Goal: Task Accomplishment & Management: Use online tool/utility

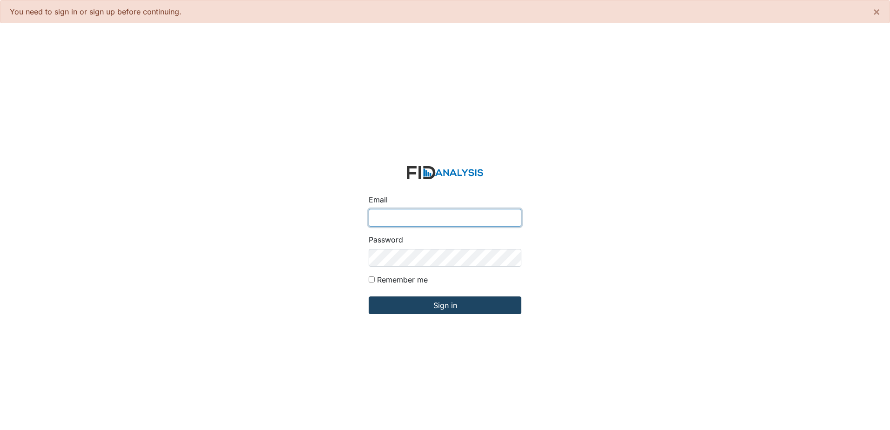
type input "[PERSON_NAME][EMAIL_ADDRESS][DOMAIN_NAME]"
click at [459, 308] on input "Sign in" at bounding box center [445, 306] width 153 height 18
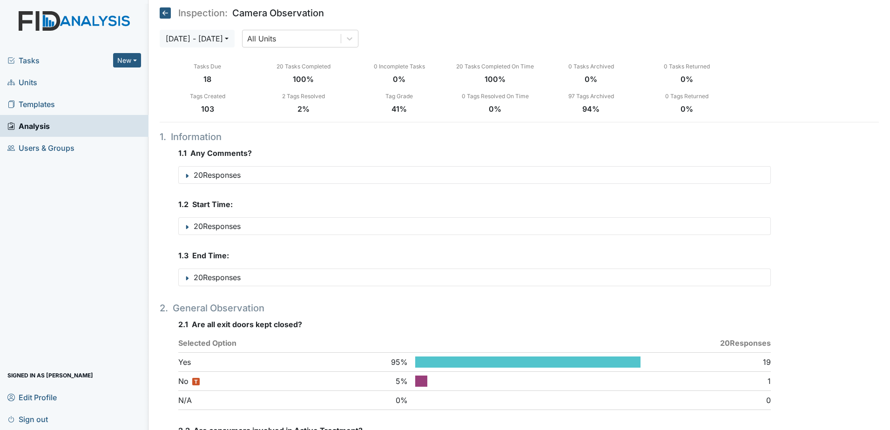
click at [20, 84] on span "Units" at bounding box center [22, 82] width 30 height 14
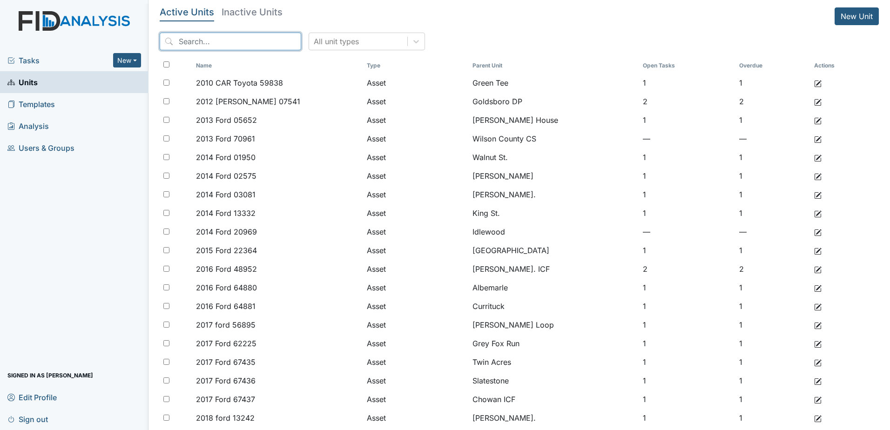
click at [256, 44] on input "search" at bounding box center [231, 42] width 142 height 18
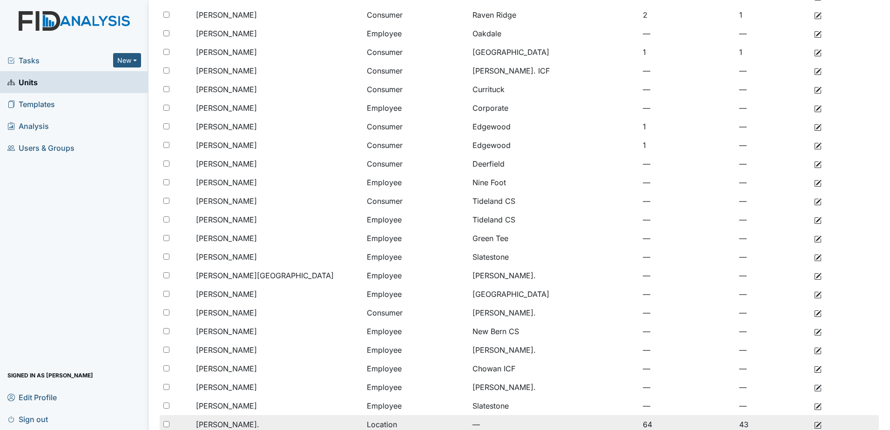
scroll to position [186, 0]
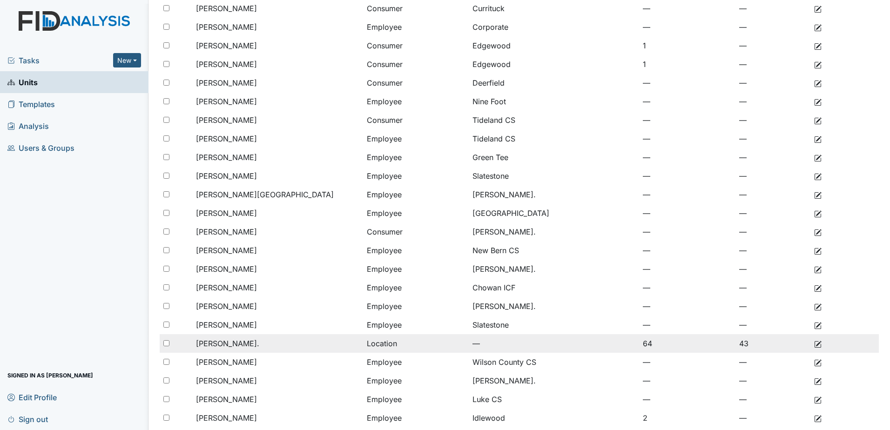
type input "william"
click at [226, 343] on span "William St." at bounding box center [227, 343] width 63 height 11
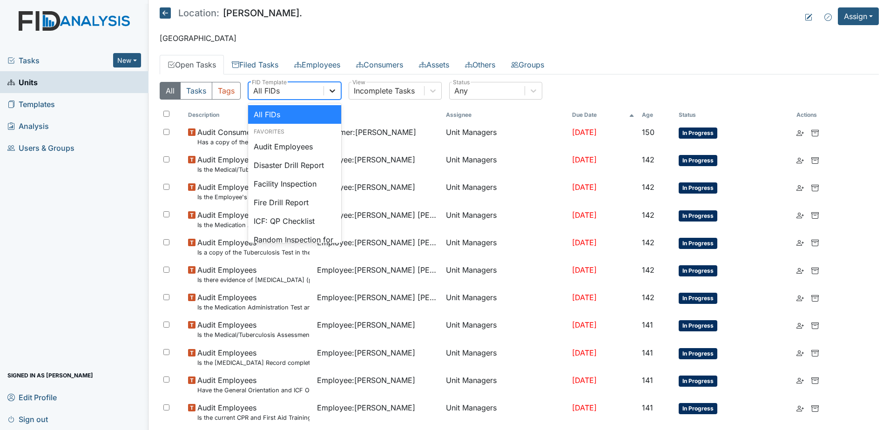
click at [337, 91] on icon at bounding box center [332, 90] width 9 height 9
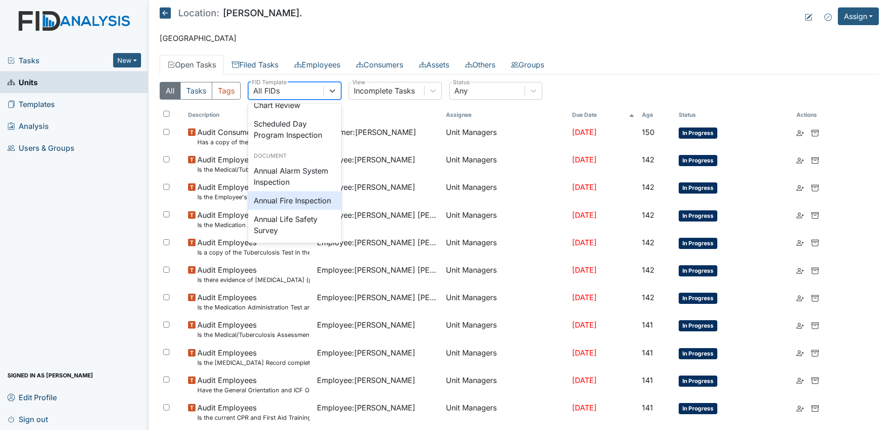
scroll to position [1171, 0]
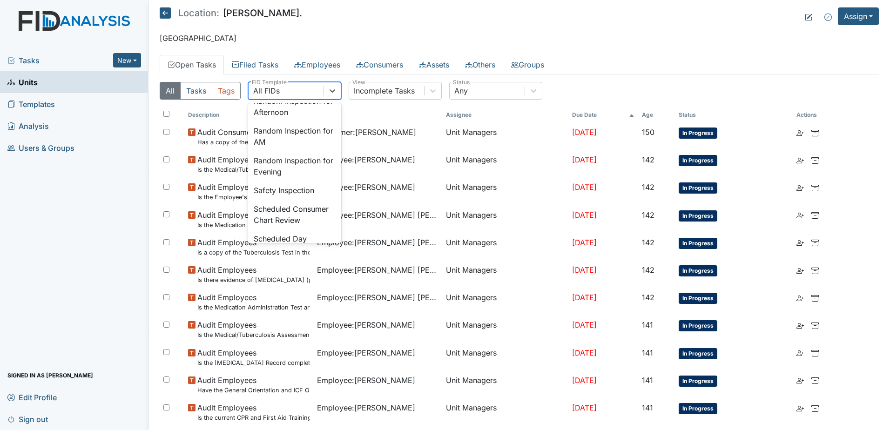
type input "w"
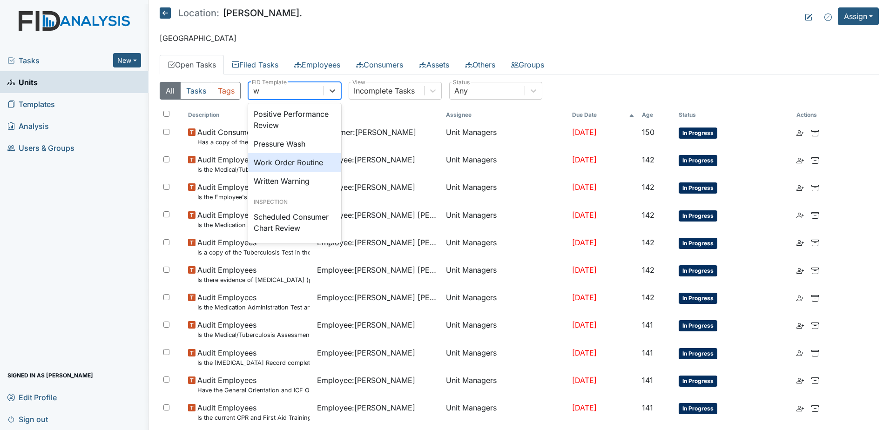
click at [288, 153] on div "Work Order Routine" at bounding box center [294, 162] width 93 height 19
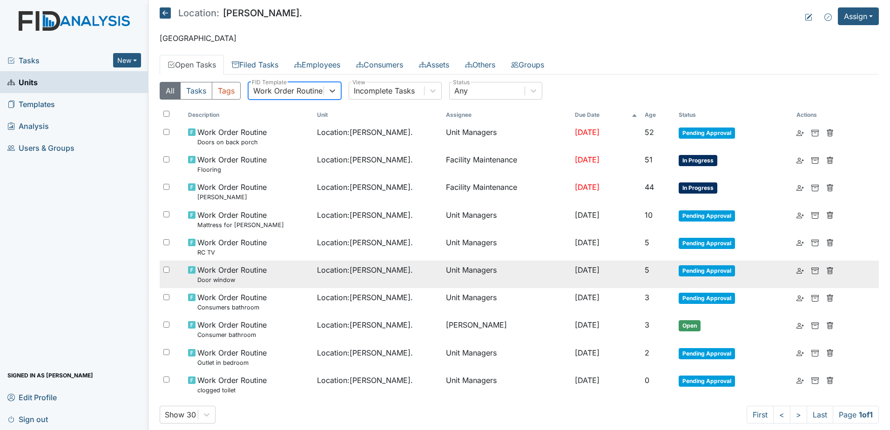
click at [227, 274] on span "Work Order Routine Door window" at bounding box center [231, 274] width 69 height 20
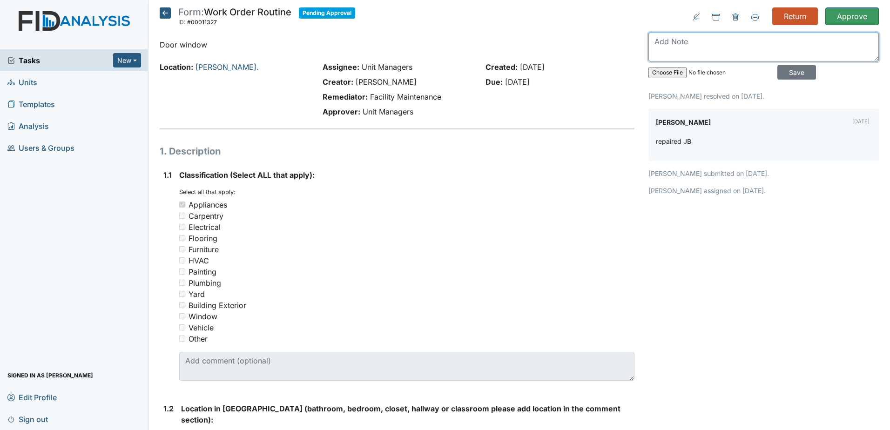
click at [697, 49] on textarea at bounding box center [764, 47] width 230 height 29
type textarea "it was repaired with tape."
click at [794, 74] on input "Save" at bounding box center [797, 72] width 39 height 14
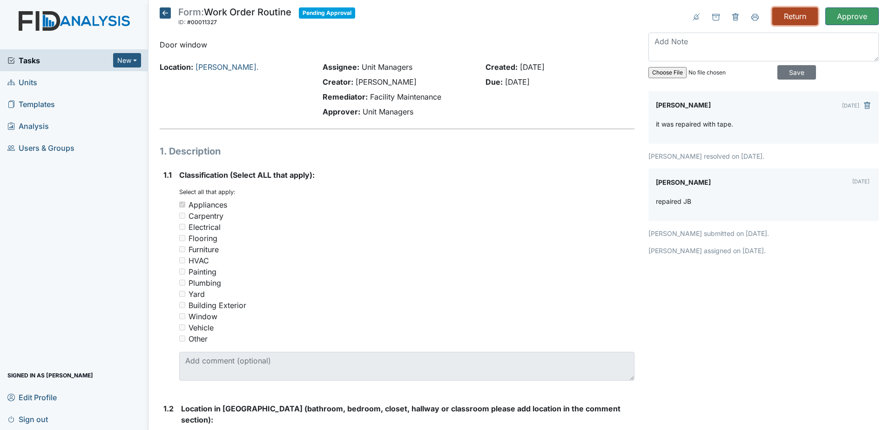
click at [782, 15] on input "Return" at bounding box center [795, 16] width 46 height 18
click at [28, 79] on span "Units" at bounding box center [22, 82] width 30 height 14
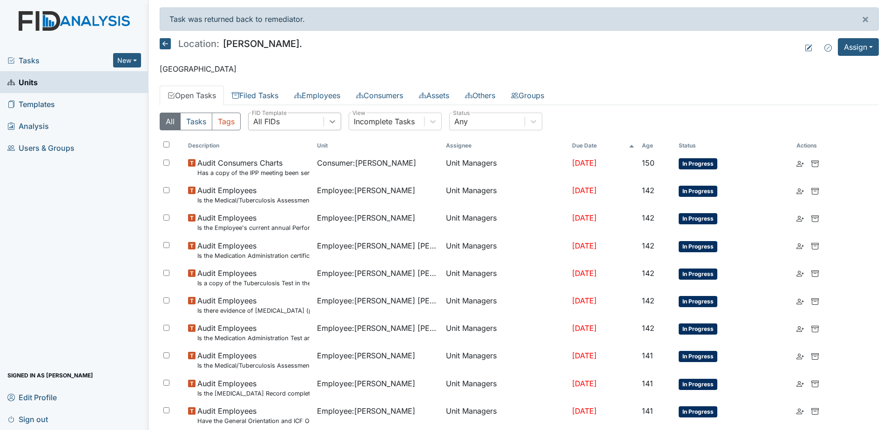
click at [330, 121] on icon at bounding box center [332, 121] width 9 height 9
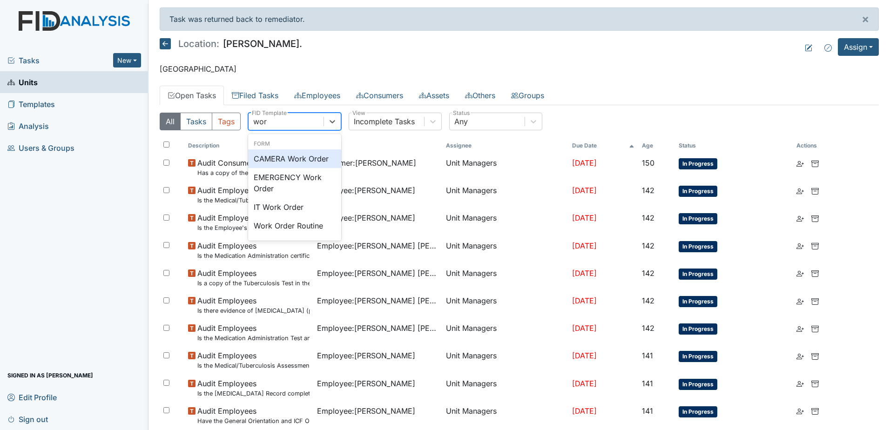
type input "work"
click at [296, 228] on div "Work Order Routine" at bounding box center [294, 225] width 93 height 19
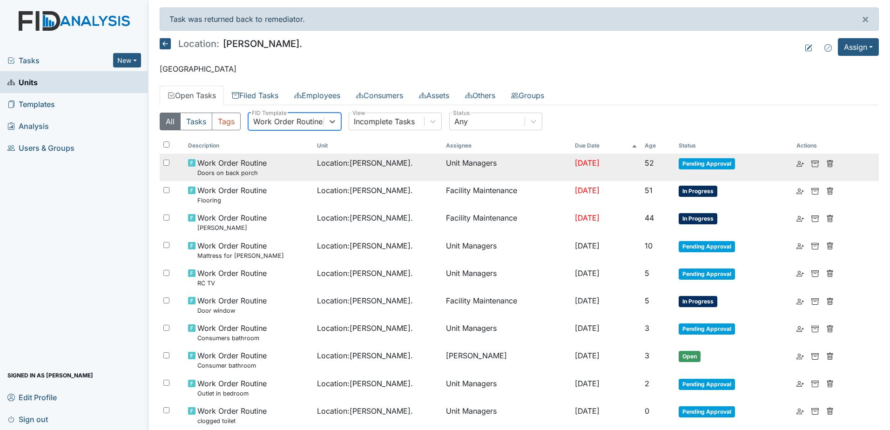
click at [246, 175] on small "Doors on back porch" at bounding box center [231, 173] width 69 height 9
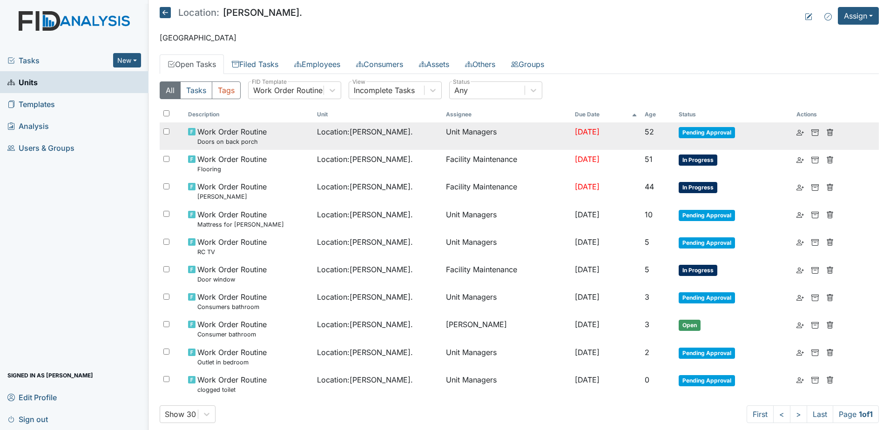
scroll to position [47, 0]
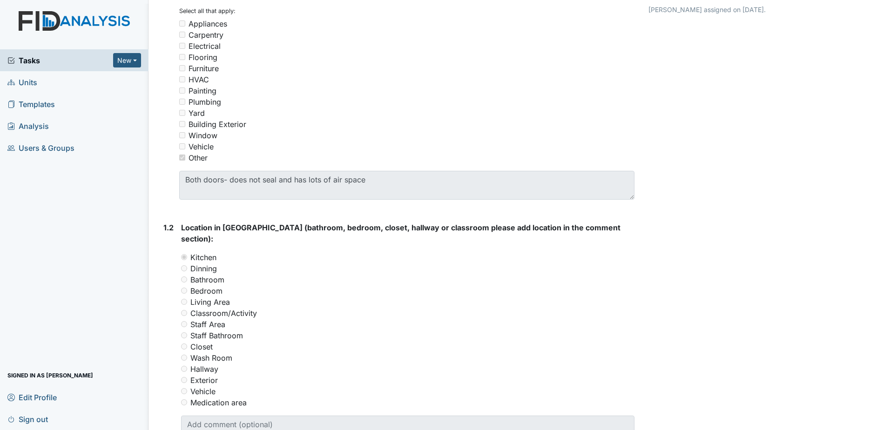
scroll to position [167, 0]
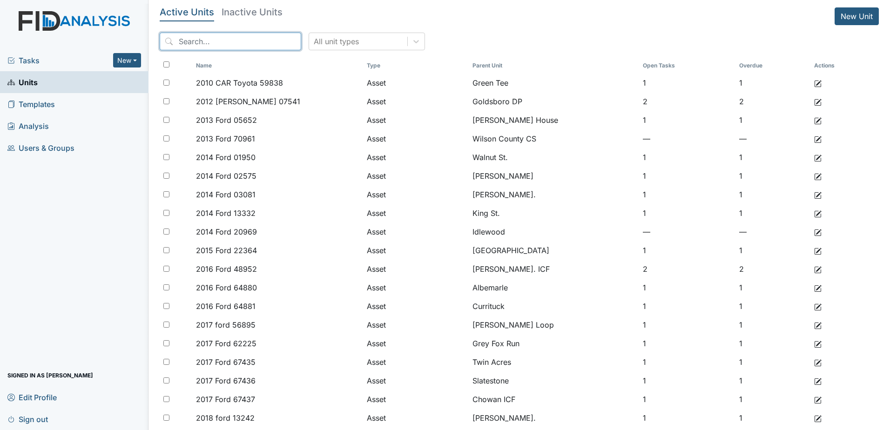
click at [228, 41] on input "search" at bounding box center [231, 42] width 142 height 18
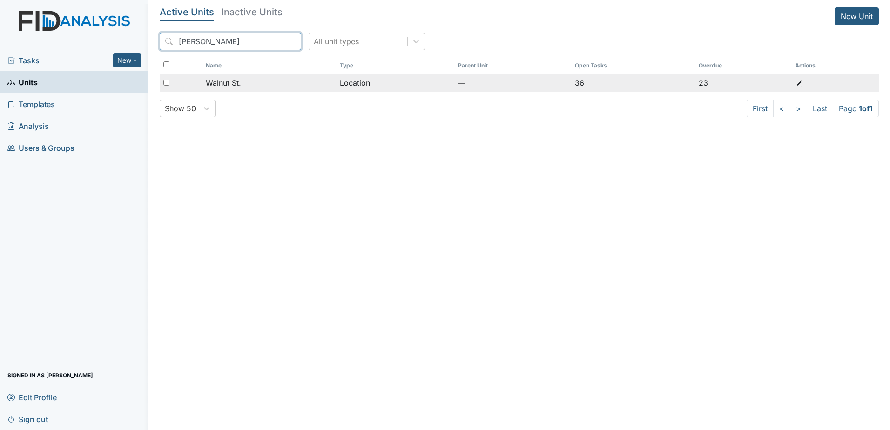
type input "waln"
click at [229, 85] on span "Walnut St." at bounding box center [223, 82] width 35 height 11
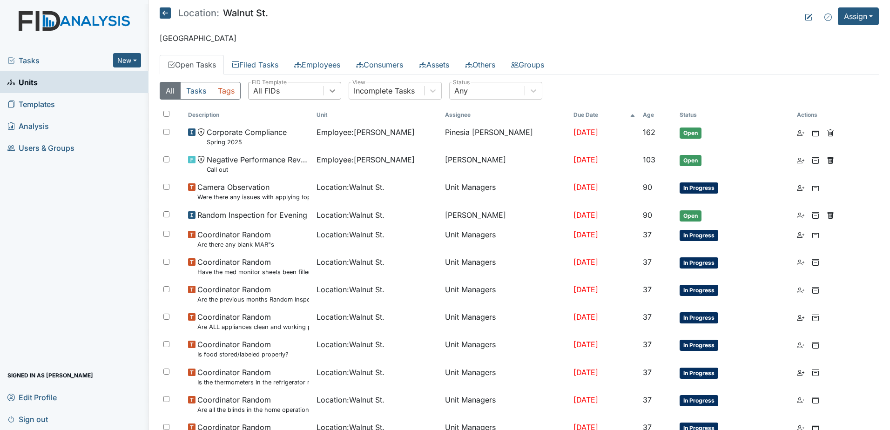
click at [337, 89] on icon at bounding box center [332, 90] width 9 height 9
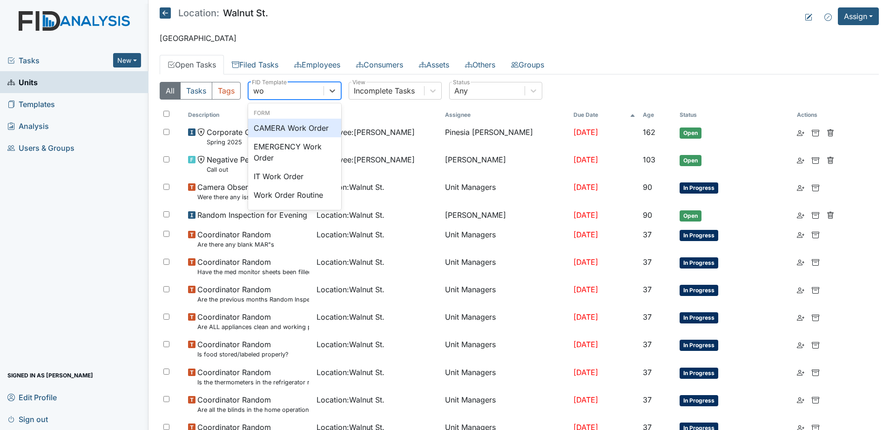
type input "wor"
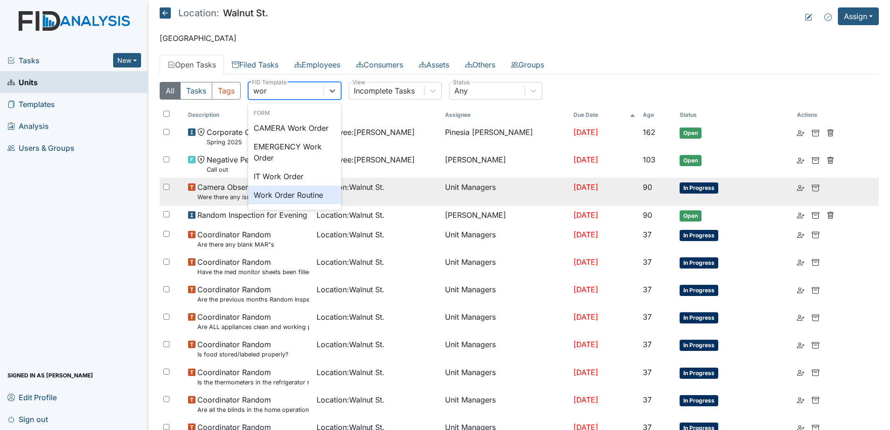
drag, startPoint x: 297, startPoint y: 191, endPoint x: 304, endPoint y: 190, distance: 7.5
click at [297, 192] on div "Work Order Routine" at bounding box center [294, 195] width 93 height 19
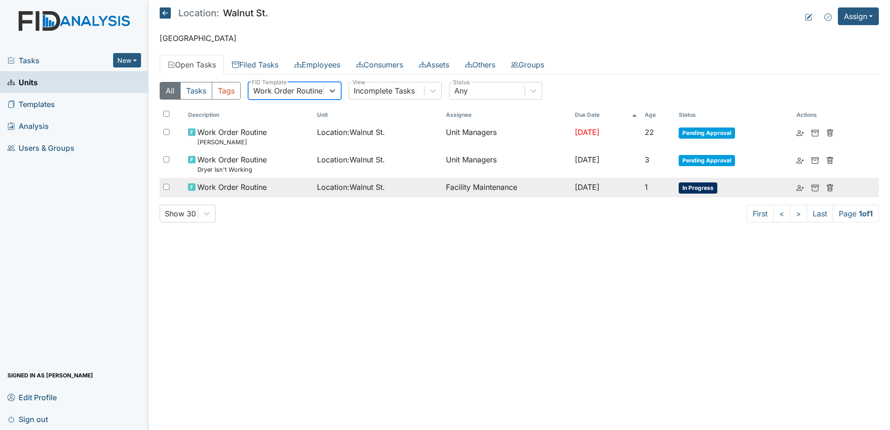
click at [255, 187] on span "Work Order Routine" at bounding box center [231, 187] width 69 height 11
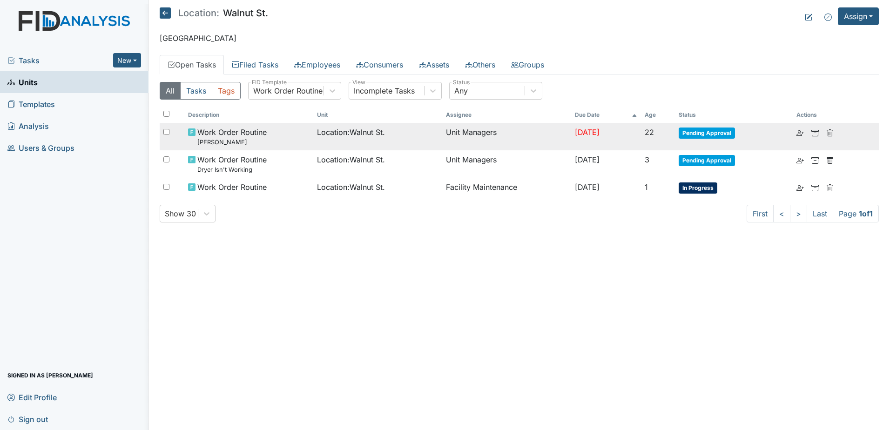
click at [231, 134] on span "Work Order Routine T.V Hung" at bounding box center [231, 137] width 69 height 20
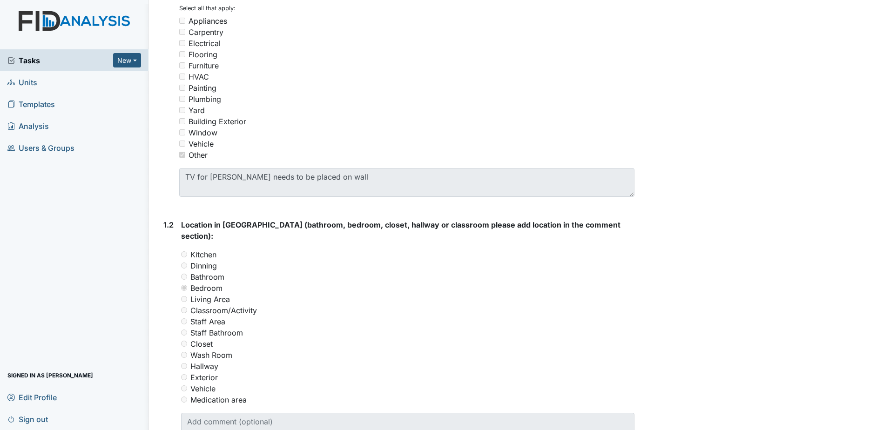
scroll to position [149, 0]
